Goal: Transaction & Acquisition: Purchase product/service

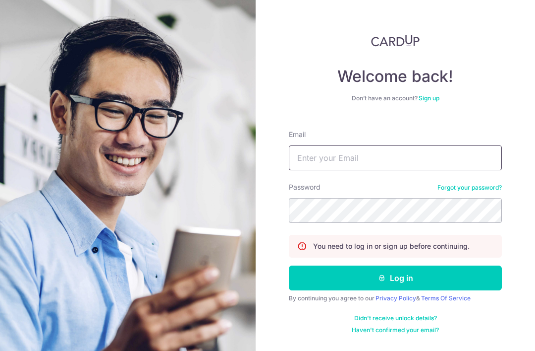
click at [319, 162] on input "Email" at bounding box center [395, 157] width 213 height 25
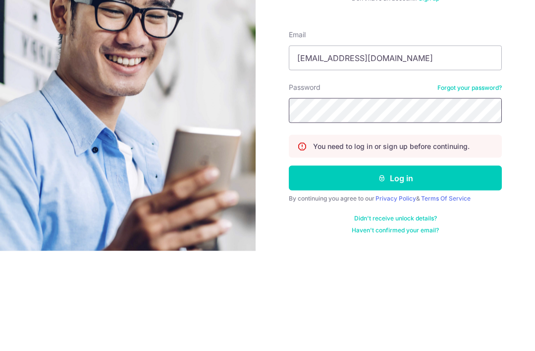
type input "Ngyuzhe@hotmail.sg"
click at [396, 265] on button "Log in" at bounding box center [395, 277] width 213 height 25
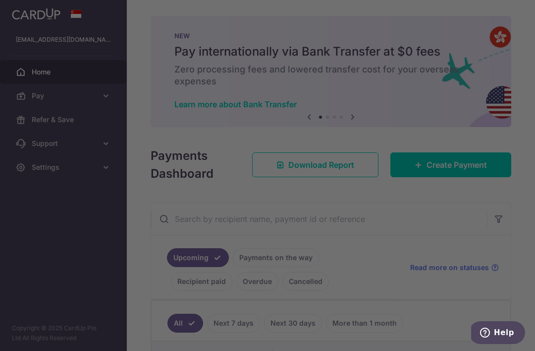
click at [495, 239] on div at bounding box center [270, 177] width 541 height 354
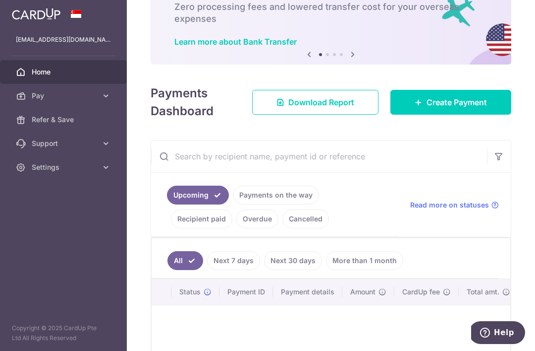
scroll to position [62, 0]
click at [473, 109] on span "Create Payment" at bounding box center [457, 103] width 60 height 12
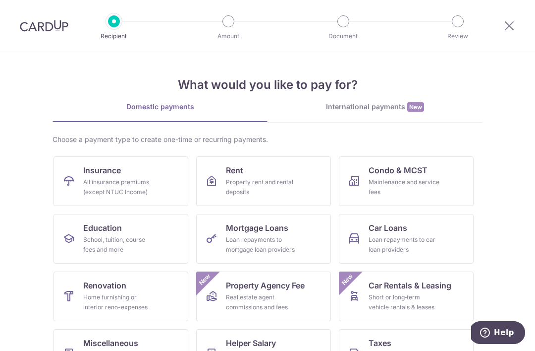
click at [87, 185] on div "All insurance premiums (except NTUC Income)" at bounding box center [118, 187] width 71 height 20
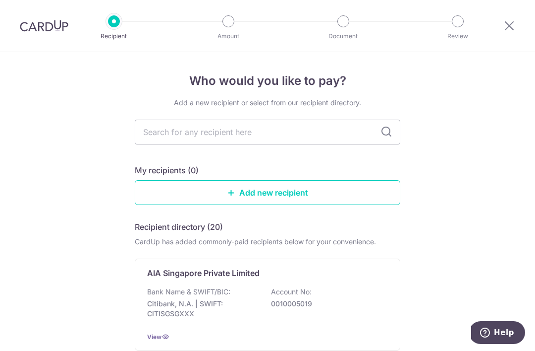
click at [169, 137] on input "text" at bounding box center [268, 131] width 266 height 25
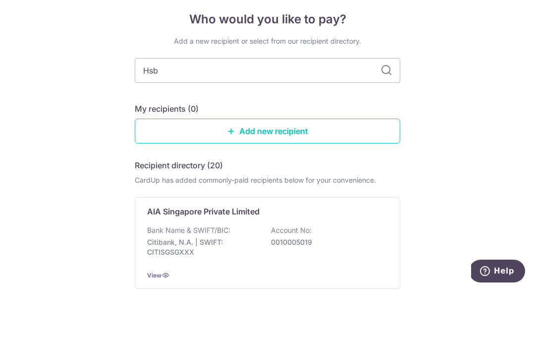
type input "Hsbc"
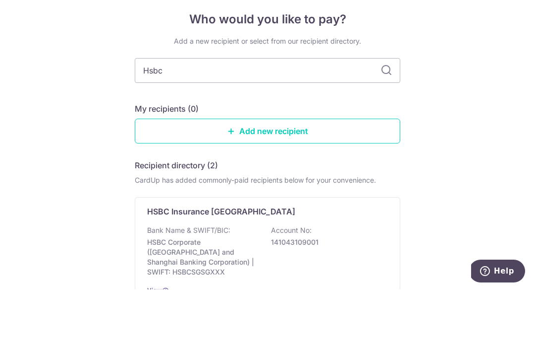
click at [388, 126] on icon at bounding box center [387, 132] width 12 height 12
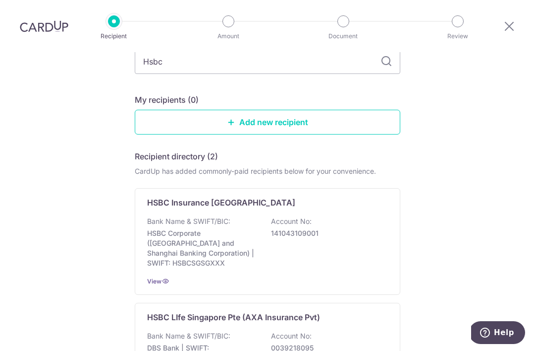
scroll to position [69, 0]
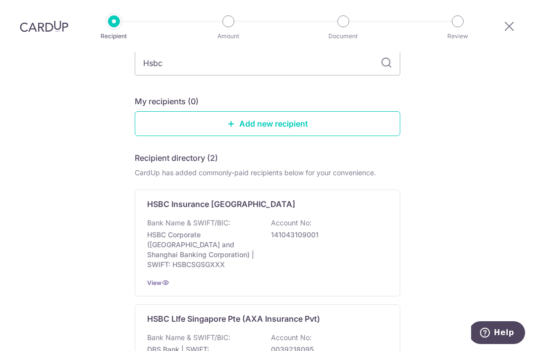
click at [192, 332] on p "Bank Name & SWIFT/BIC:" at bounding box center [188, 337] width 83 height 10
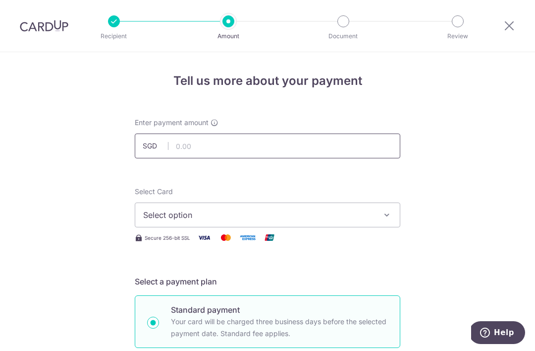
click at [200, 150] on input "text" at bounding box center [268, 145] width 266 height 25
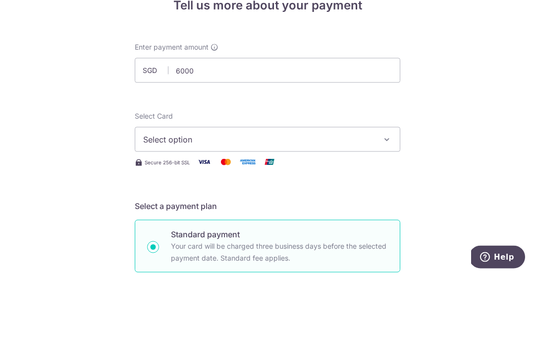
click at [162, 209] on span "Select option" at bounding box center [258, 215] width 231 height 12
type input "6,000.00"
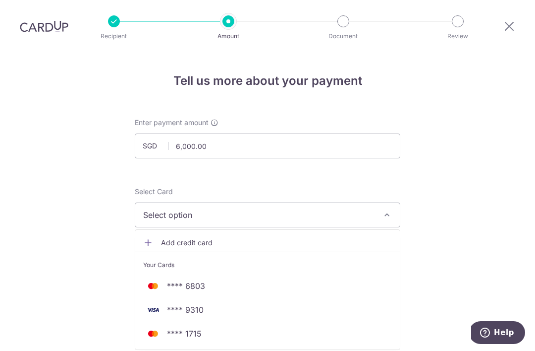
click at [163, 280] on img at bounding box center [153, 286] width 20 height 12
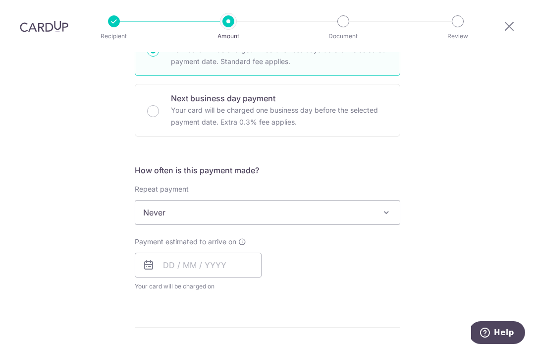
scroll to position [273, 0]
click at [146, 251] on input "text" at bounding box center [198, 263] width 127 height 25
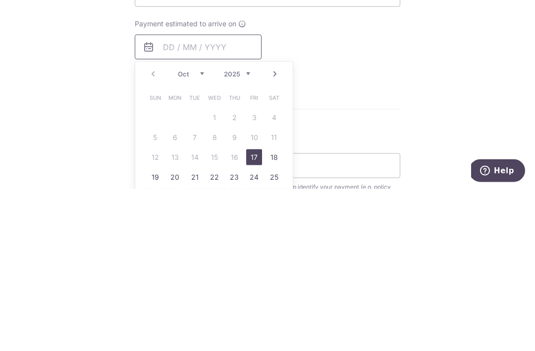
scroll to position [335, 0]
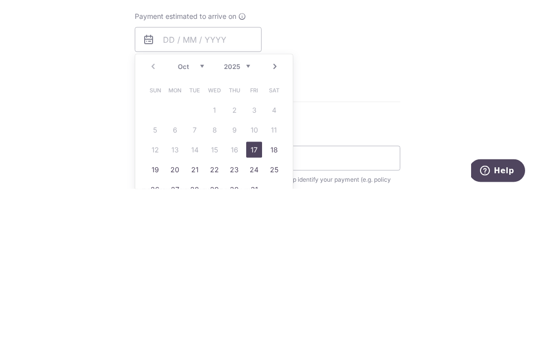
click at [257, 303] on link "17" at bounding box center [254, 311] width 16 height 16
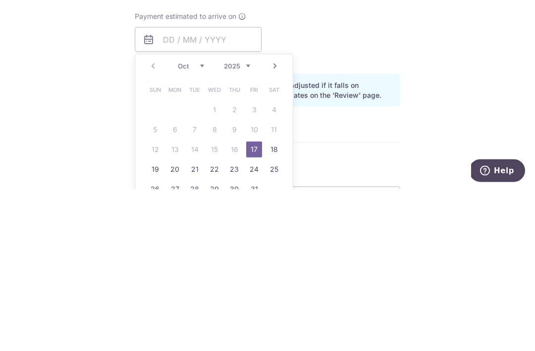
type input "[DATE]"
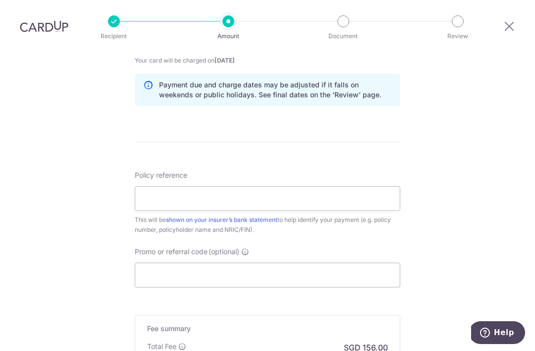
scroll to position [505, 0]
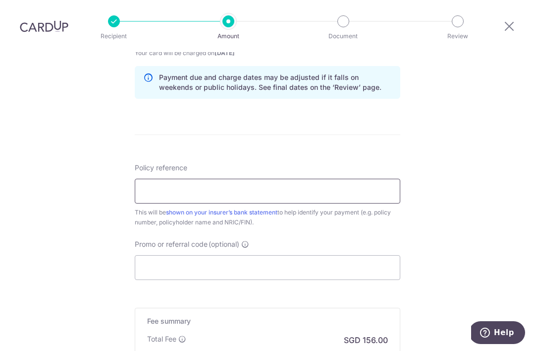
click at [150, 178] on input "Policy reference" at bounding box center [268, 190] width 266 height 25
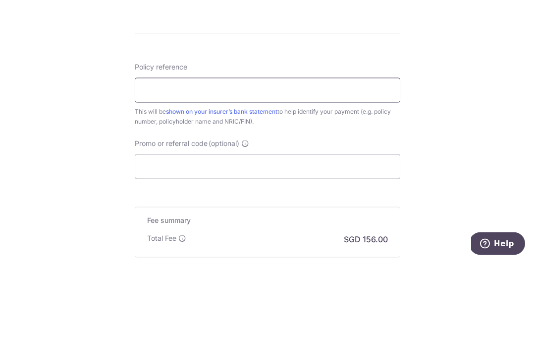
scroll to position [523, 0]
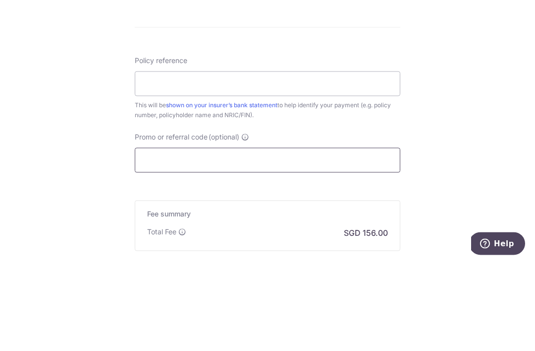
click at [164, 237] on input "Promo or referral code (optional)" at bounding box center [268, 249] width 266 height 25
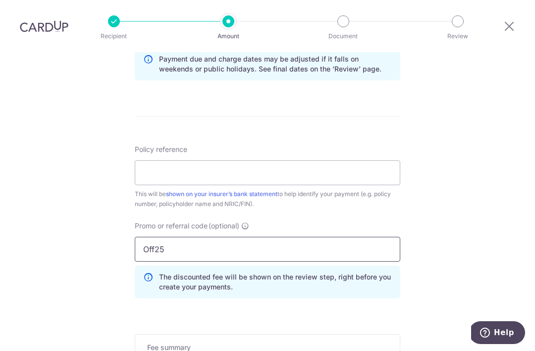
type input "Off25"
click at [177, 160] on input "Policy reference" at bounding box center [268, 172] width 266 height 25
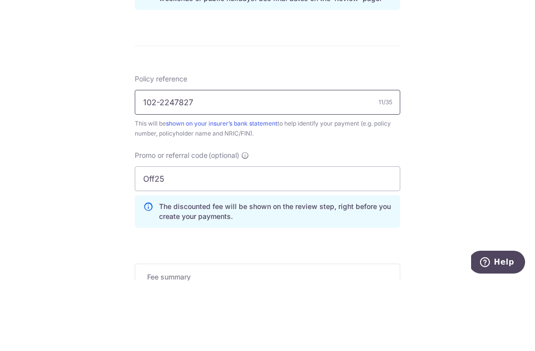
type input "102-2247827"
click button "Add Card" at bounding box center [0, 0] width 0 height 0
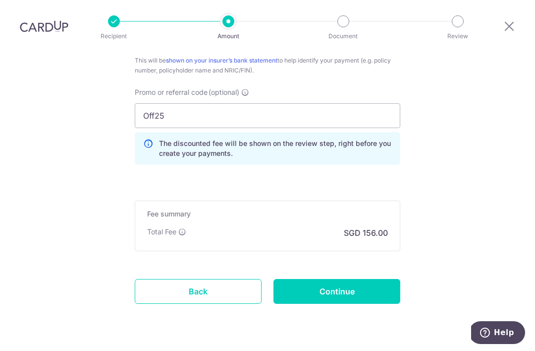
scroll to position [656, 0]
click at [360, 279] on input "Continue" at bounding box center [337, 291] width 127 height 25
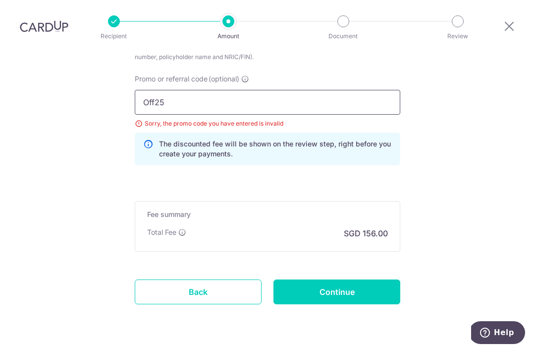
click at [154, 90] on input "Off25" at bounding box center [268, 102] width 266 height 25
click at [153, 90] on input "Off25" at bounding box center [268, 102] width 266 height 25
type input "OFF225"
click at [363, 279] on input "Continue" at bounding box center [337, 291] width 127 height 25
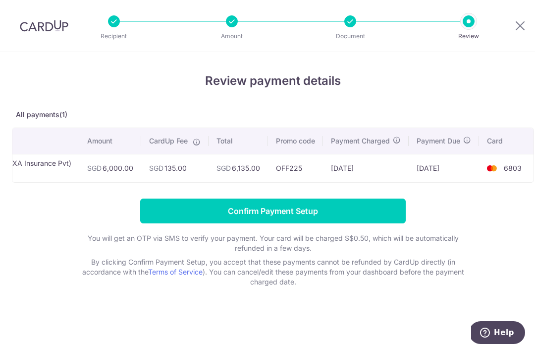
scroll to position [0, 106]
click at [345, 21] on div at bounding box center [351, 21] width 12 height 12
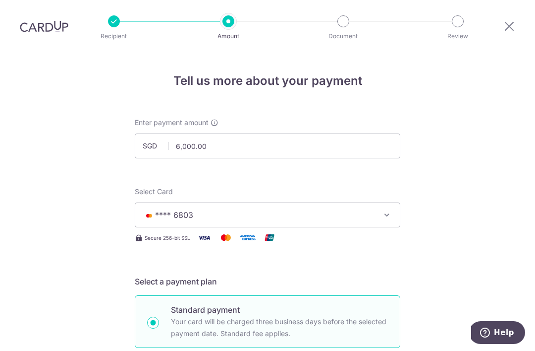
click at [349, 295] on div "Standard payment Your card will be charged three business days before the selec…" at bounding box center [268, 321] width 266 height 53
radio input "true"
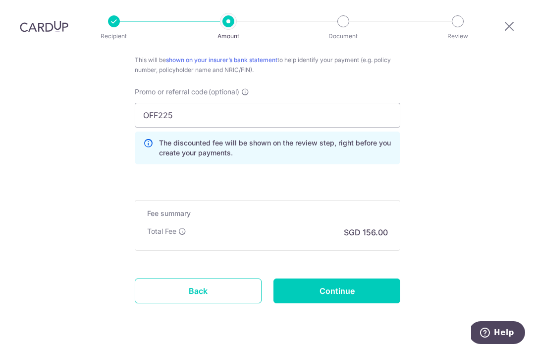
scroll to position [642, 0]
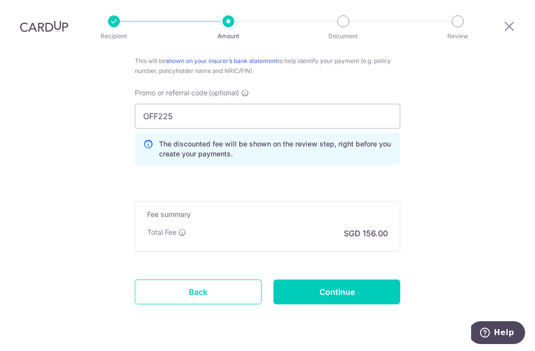
click at [354, 279] on input "Continue" at bounding box center [337, 291] width 127 height 25
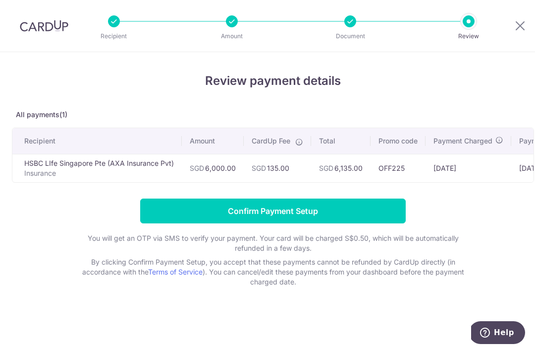
click at [319, 218] on input "Confirm Payment Setup" at bounding box center [273, 210] width 266 height 25
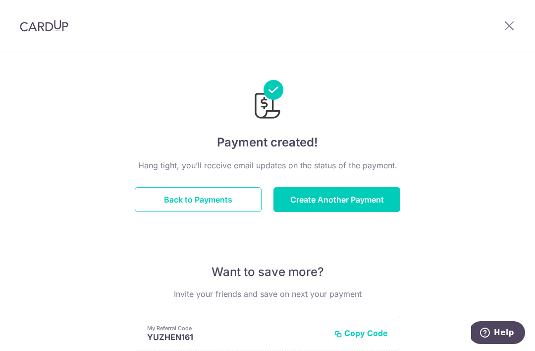
click at [242, 209] on button "Back to Payments" at bounding box center [198, 199] width 127 height 25
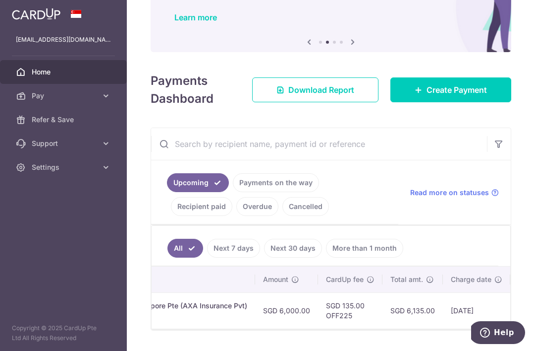
scroll to position [0, 301]
